Goal: Find specific page/section: Find specific page/section

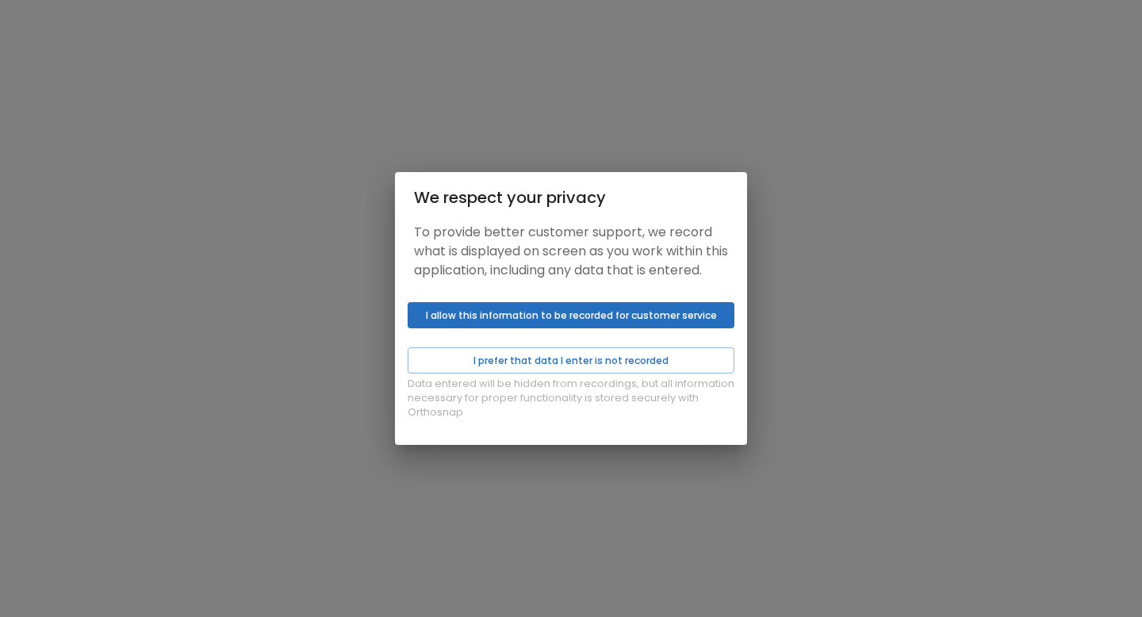
click at [554, 328] on button "I allow this information to be recorded for customer service" at bounding box center [571, 315] width 327 height 26
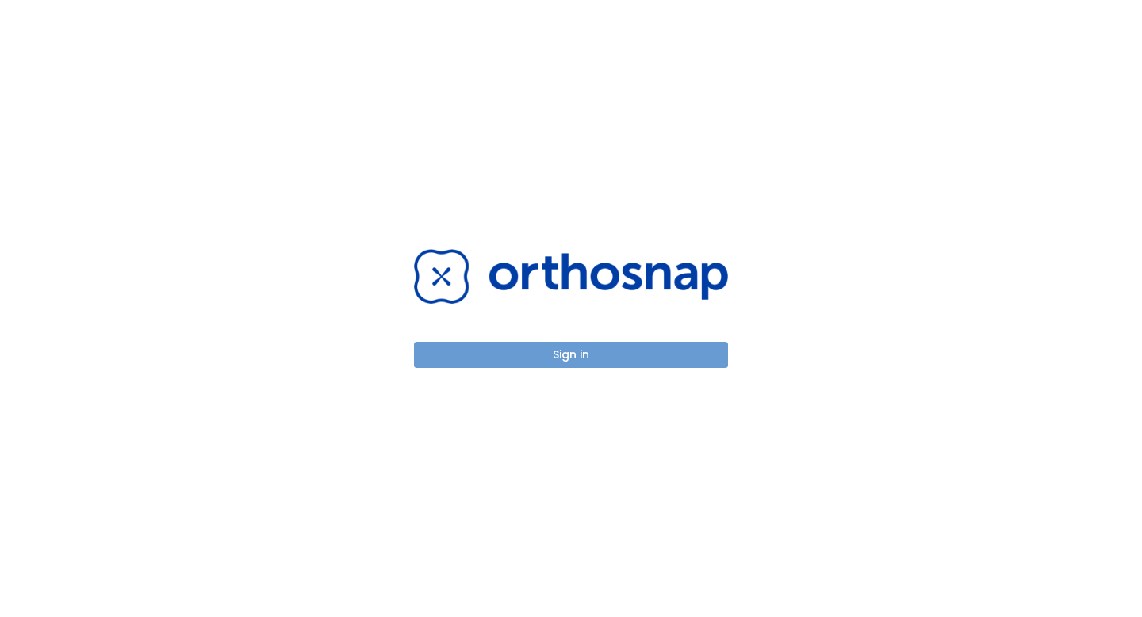
click at [552, 356] on button "Sign in" at bounding box center [571, 355] width 314 height 26
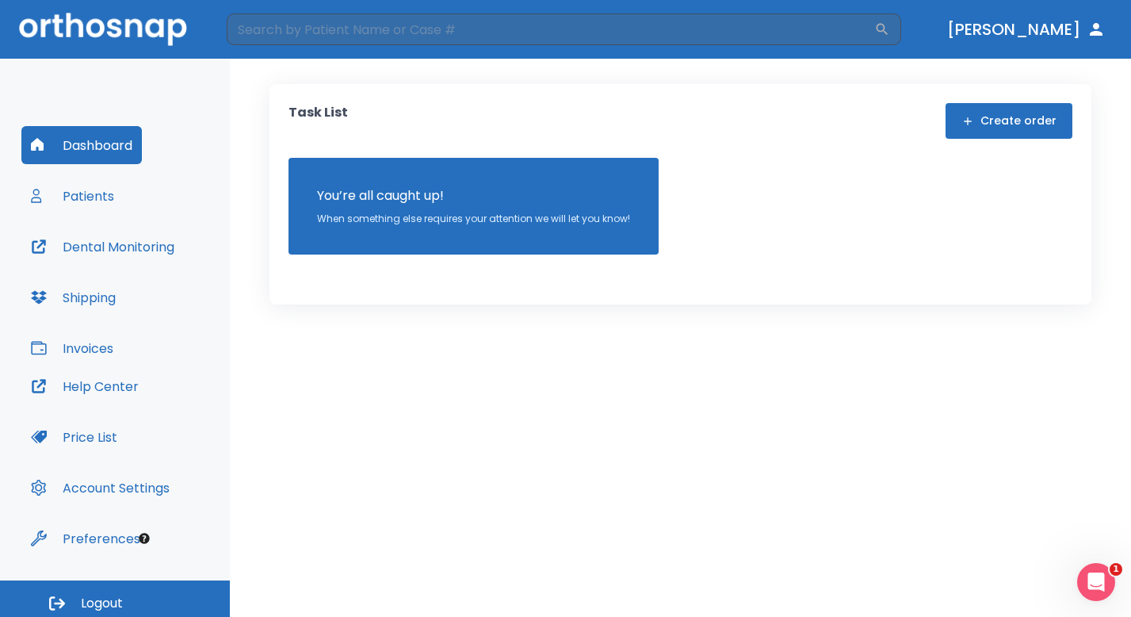
click at [102, 198] on button "Patients" at bounding box center [72, 196] width 102 height 38
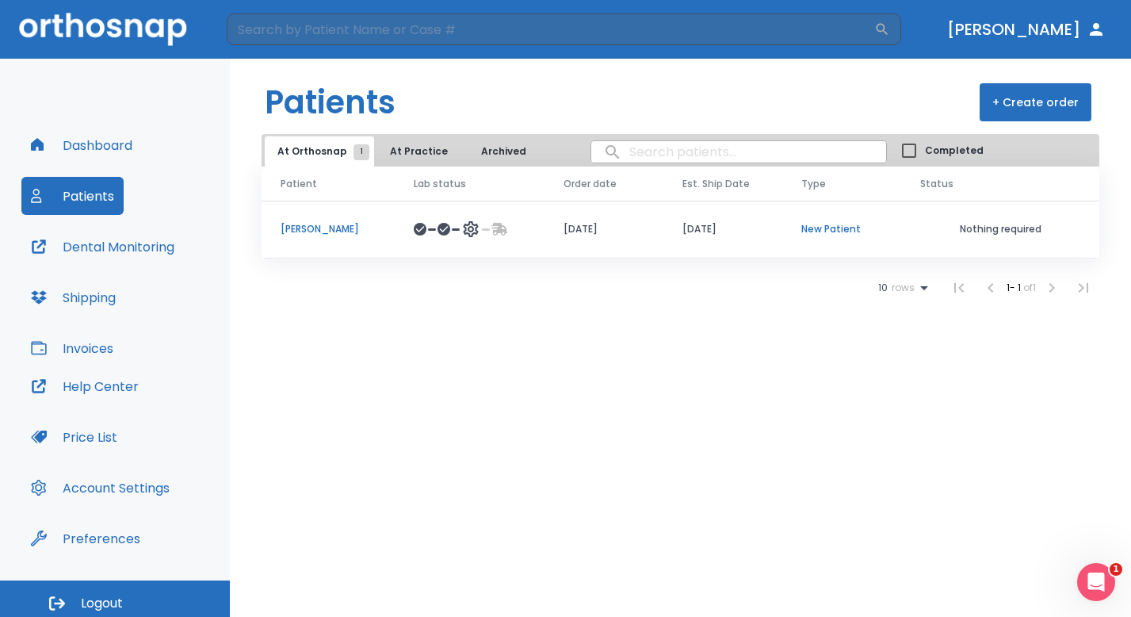
click at [538, 231] on td at bounding box center [470, 230] width 150 height 58
